Goal: Check status

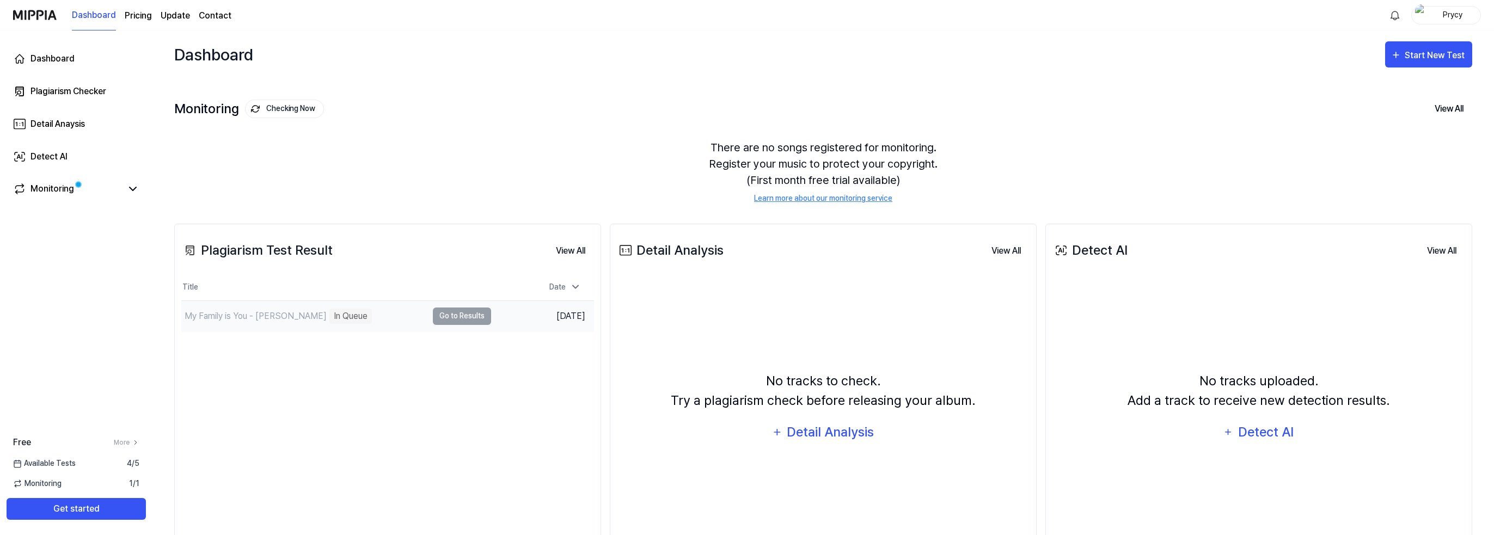
click at [460, 314] on td "My Family is You - [PERSON_NAME] In Queue Go to Results" at bounding box center [336, 316] width 310 height 30
click at [265, 310] on div "My Family is You - [PERSON_NAME]" at bounding box center [256, 316] width 142 height 13
click at [264, 317] on div "My Family is You - [PERSON_NAME]" at bounding box center [256, 316] width 142 height 13
click at [75, 189] on link "Monitoring" at bounding box center [67, 188] width 109 height 13
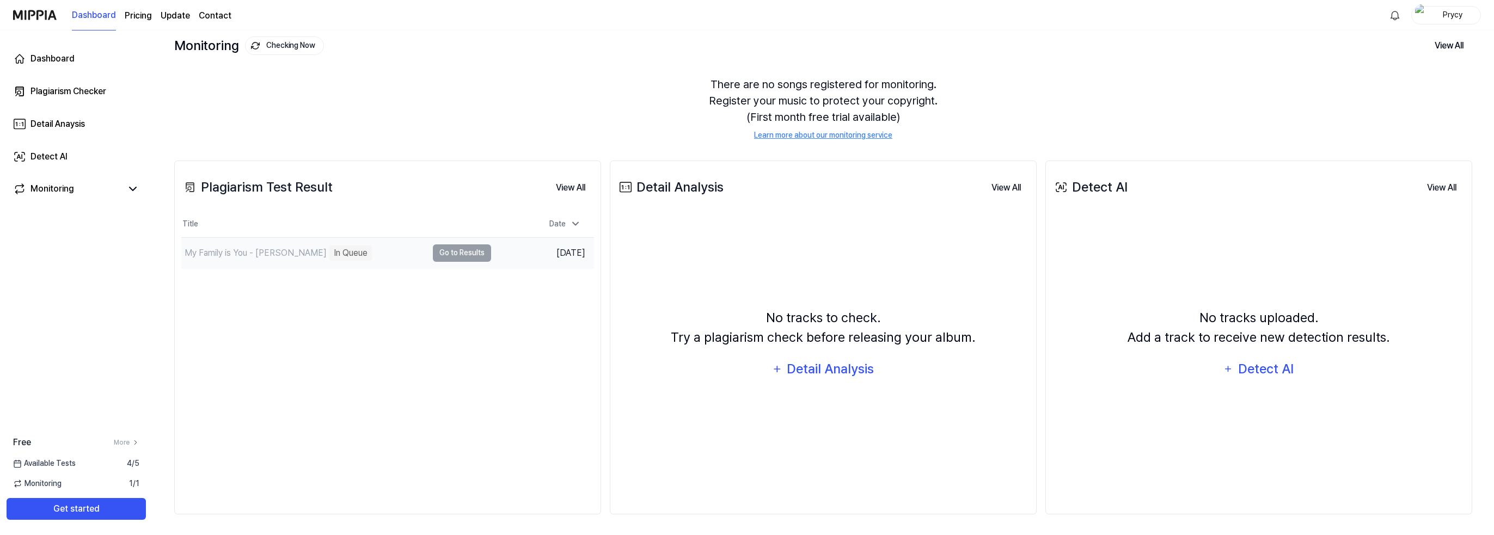
click at [440, 250] on td "My Family is You - [PERSON_NAME] In Queue Go to Results" at bounding box center [336, 253] width 310 height 30
click at [253, 250] on div "My Family is You - [PERSON_NAME]" at bounding box center [256, 253] width 142 height 13
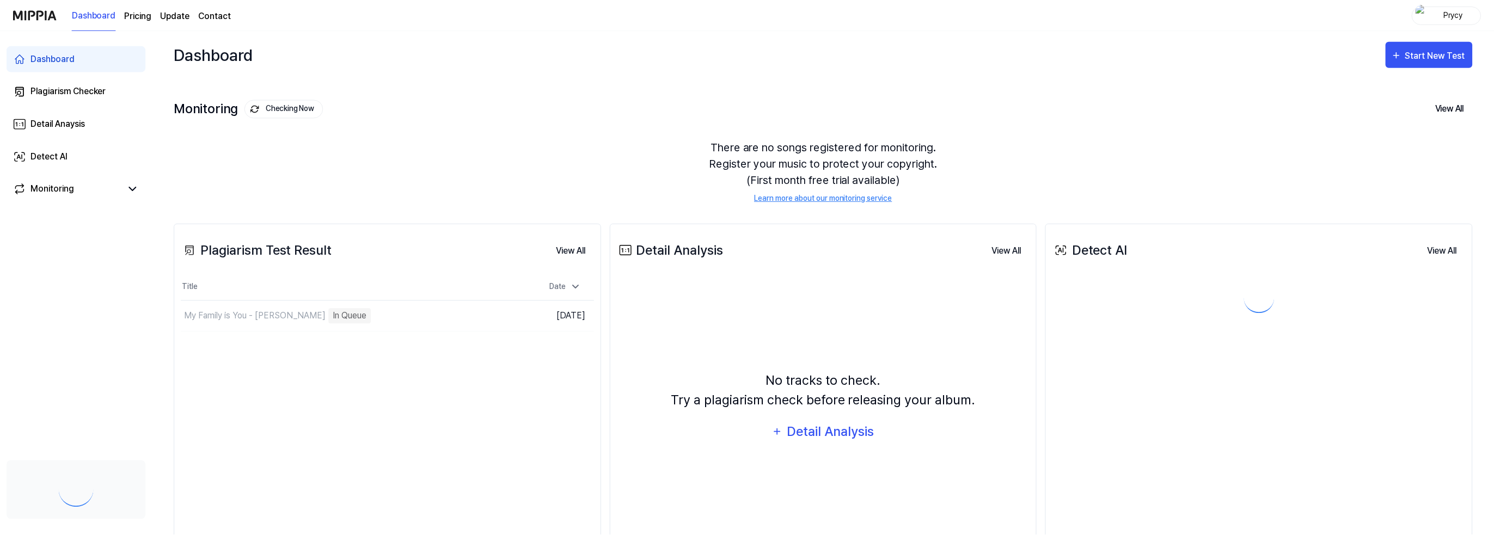
scroll to position [60, 0]
